Goal: Task Accomplishment & Management: Use online tool/utility

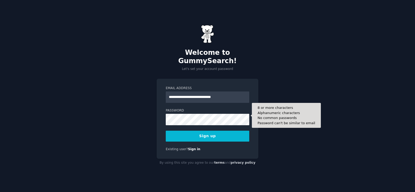
type input "**********"
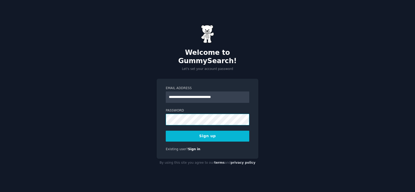
click at [160, 118] on div "**********" at bounding box center [208, 119] width 102 height 80
click at [179, 132] on button "Sign up" at bounding box center [208, 136] width 84 height 11
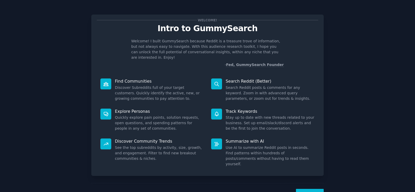
drag, startPoint x: 344, startPoint y: 38, endPoint x: 344, endPoint y: 22, distance: 15.6
click at [344, 38] on div "Welcome! Intro to GummySearch Welcome! I built GummySearch because Reddit is a …" at bounding box center [207, 107] width 401 height 200
click at [312, 189] on button "Next" at bounding box center [310, 195] width 28 height 13
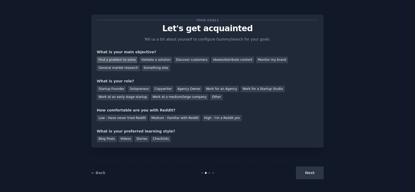
click at [117, 62] on div "Find a problem to solve" at bounding box center [117, 60] width 41 height 6
click at [312, 174] on div "Next" at bounding box center [285, 172] width 78 height 13
click at [306, 172] on div "Next" at bounding box center [285, 172] width 78 height 13
drag, startPoint x: 262, startPoint y: 172, endPoint x: 244, endPoint y: 157, distance: 23.6
click at [261, 172] on div "Next" at bounding box center [285, 172] width 78 height 13
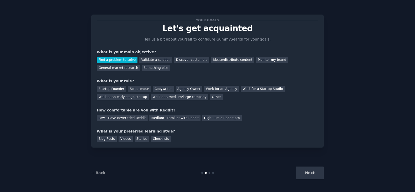
click at [207, 173] on div at bounding box center [208, 173] width 78 height 2
click at [100, 173] on link "← Back" at bounding box center [98, 173] width 14 height 4
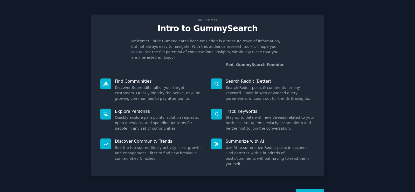
click at [311, 189] on button "Next" at bounding box center [310, 195] width 28 height 13
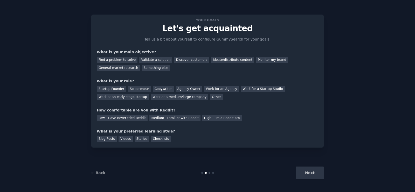
click at [311, 184] on div "← Back Next" at bounding box center [207, 173] width 233 height 24
click at [311, 174] on div "Next" at bounding box center [285, 172] width 78 height 13
click at [113, 61] on div "Find a problem to solve" at bounding box center [117, 60] width 41 height 6
click at [110, 90] on div "Startup Founder" at bounding box center [111, 89] width 29 height 6
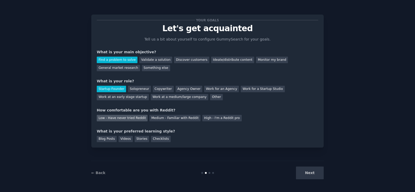
click at [127, 117] on div "Low - Have never tried Reddit" at bounding box center [122, 118] width 51 height 6
click at [106, 140] on div "Blog Posts" at bounding box center [107, 139] width 20 height 6
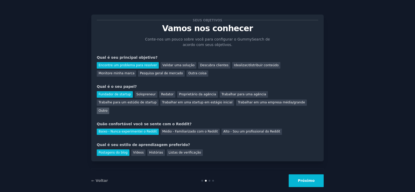
click at [107, 109] on font "Outro" at bounding box center [103, 111] width 9 height 4
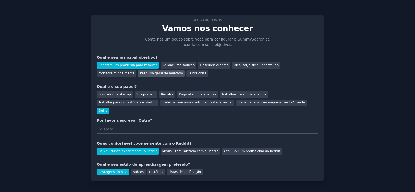
click at [140, 73] on font "Pesquisa geral de mercado" at bounding box center [161, 73] width 43 height 4
click at [161, 95] on font "Redator" at bounding box center [167, 94] width 12 height 4
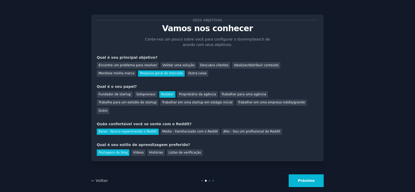
click at [309, 178] on font "Próximo" at bounding box center [306, 180] width 17 height 4
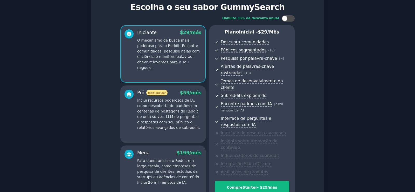
scroll to position [52, 0]
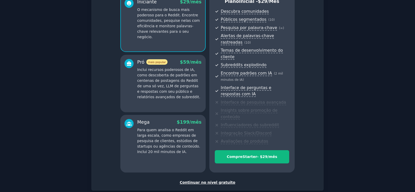
click at [207, 180] on font "Continuar no nível gratuito" at bounding box center [208, 182] width 56 height 4
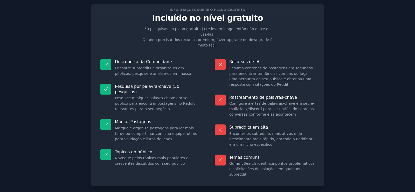
scroll to position [32, 0]
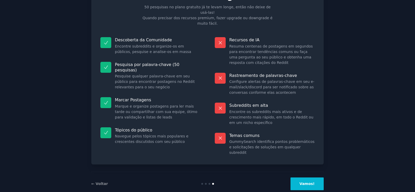
click at [314, 177] on button "Vamos!" at bounding box center [307, 183] width 33 height 13
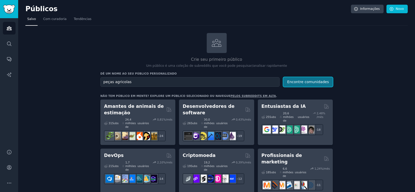
click at [315, 83] on font "Encontre comunidades" at bounding box center [308, 82] width 42 height 4
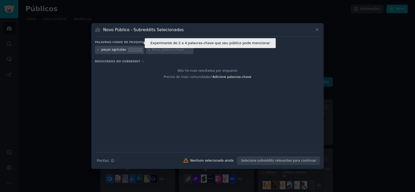
click at [147, 41] on icon at bounding box center [149, 42] width 4 height 4
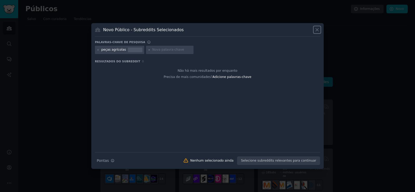
click at [317, 29] on icon at bounding box center [317, 29] width 5 height 5
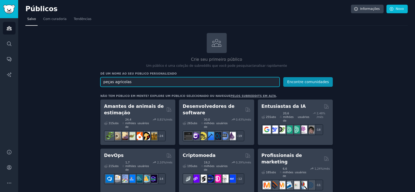
drag, startPoint x: 135, startPoint y: 82, endPoint x: 70, endPoint y: 90, distance: 65.1
type input "agro"
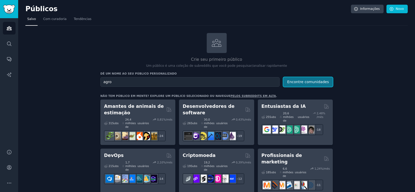
click at [312, 80] on font "Encontre comunidades" at bounding box center [308, 82] width 42 height 4
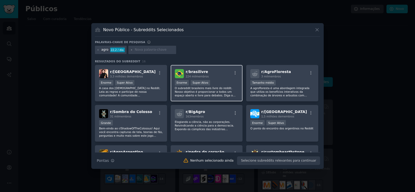
click at [197, 77] on font "membros" at bounding box center [202, 76] width 13 height 3
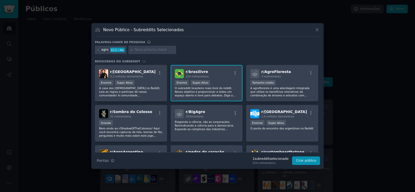
click at [201, 91] on font "O subreddit brasileiro mais livre do reddit. Nosso objetivo é proporcionar a to…" at bounding box center [206, 98] width 63 height 25
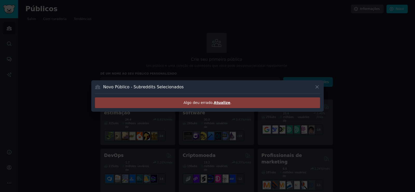
click at [222, 102] on font "Atualize" at bounding box center [222, 102] width 17 height 4
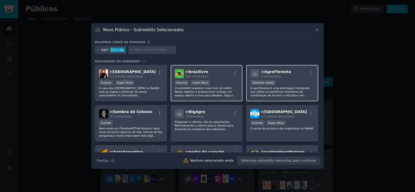
click at [224, 89] on font "O subreddit brasileiro mais livre do reddit. Nosso objetivo é proporcionar a to…" at bounding box center [206, 98] width 63 height 25
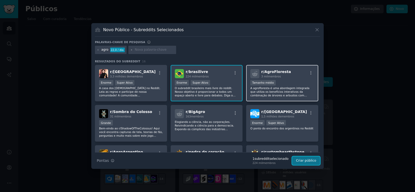
click at [314, 161] on font "Criar público" at bounding box center [306, 161] width 20 height 4
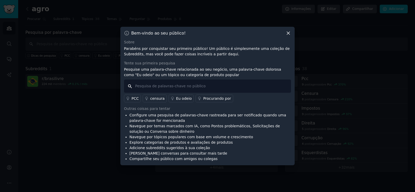
click at [149, 87] on input "text" at bounding box center [207, 85] width 167 height 13
type input "maquians agricolas"
click at [177, 98] on font "Eu odeio" at bounding box center [184, 98] width 16 height 4
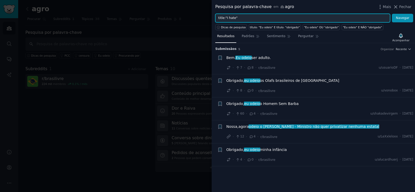
click at [240, 19] on input "title:"I hate"" at bounding box center [302, 18] width 175 height 9
drag, startPoint x: 240, startPoint y: 19, endPoint x: 197, endPoint y: 18, distance: 43.1
click at [197, 18] on div "Pesquisa por palavra-chave em agro Mais Fechar title:"I hate" Navegar Dicas de …" at bounding box center [207, 96] width 415 height 192
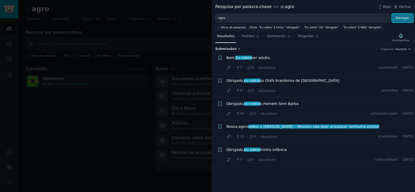
click at [407, 17] on font "Navegar" at bounding box center [403, 18] width 14 height 4
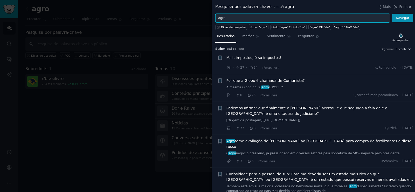
drag, startPoint x: 232, startPoint y: 21, endPoint x: 193, endPoint y: 20, distance: 39.2
click at [193, 20] on div "Pesquisa por palavra-chave em agro Mais Fechar agro Navegar Dicas de pesquisa t…" at bounding box center [207, 96] width 415 height 192
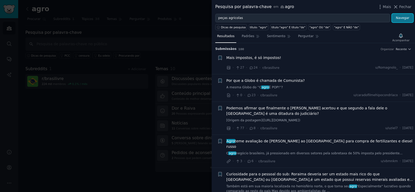
click at [404, 18] on font "Navegar" at bounding box center [403, 18] width 14 height 4
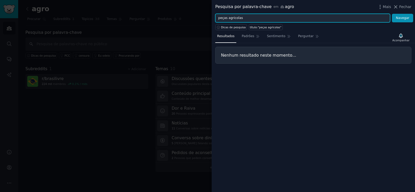
click at [228, 17] on input "peças agricolas" at bounding box center [302, 18] width 175 height 9
drag, startPoint x: 245, startPoint y: 17, endPoint x: 206, endPoint y: 22, distance: 39.0
click at [206, 22] on div "Pesquisa por palavra-chave em agro Mais Fechar peças agricolas Navegar Dicas de…" at bounding box center [207, 96] width 415 height 192
click at [241, 18] on input "peças agricolas" at bounding box center [302, 18] width 175 height 9
click at [236, 19] on input "peças agricolas" at bounding box center [302, 18] width 175 height 9
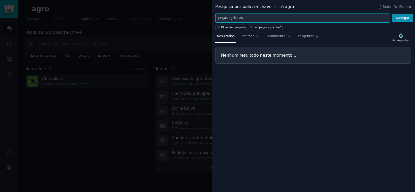
drag, startPoint x: 227, startPoint y: 18, endPoint x: 260, endPoint y: 19, distance: 32.7
click at [260, 19] on input "peças agricolas" at bounding box center [302, 18] width 175 height 9
type input "peças maquians agricolas"
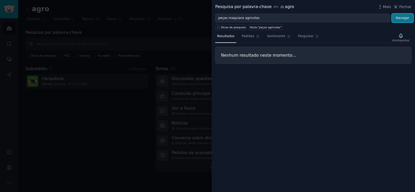
click at [408, 17] on font "Navegar" at bounding box center [403, 18] width 14 height 4
